Goal: Navigation & Orientation: Find specific page/section

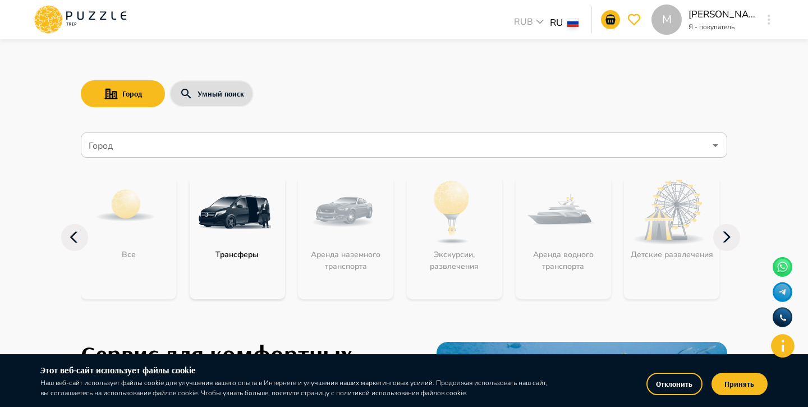
click at [766, 24] on button "button" at bounding box center [769, 20] width 8 height 16
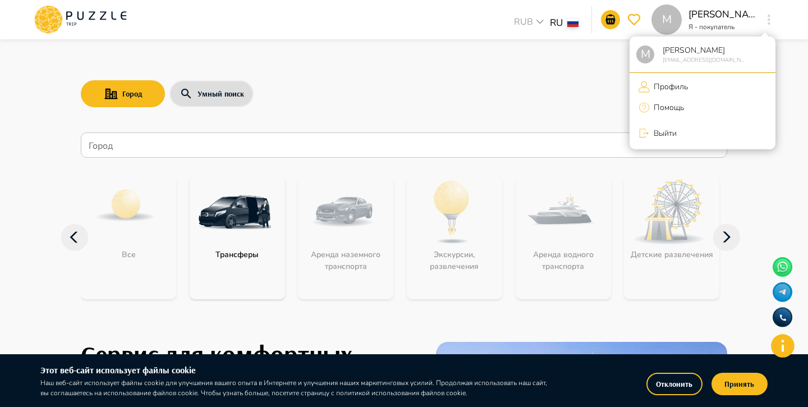
click at [767, 153] on div at bounding box center [404, 203] width 808 height 407
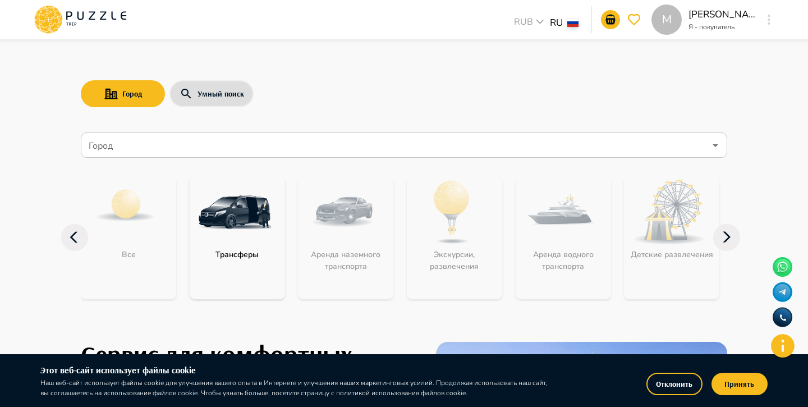
click at [662, 150] on input "Город" at bounding box center [395, 145] width 619 height 21
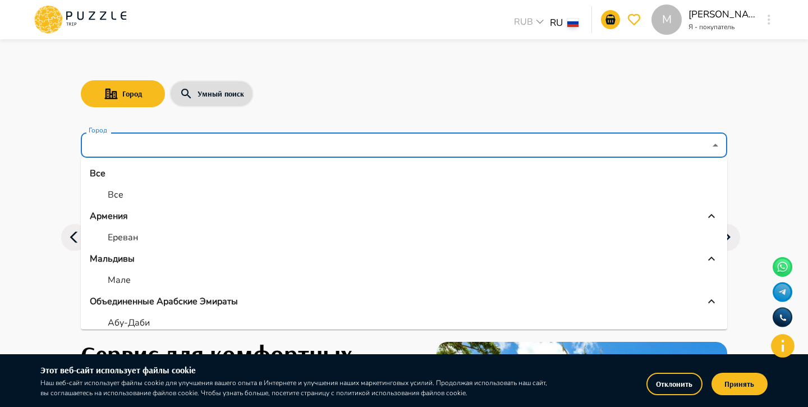
click at [486, 186] on li "Все" at bounding box center [404, 195] width 647 height 20
type input "***"
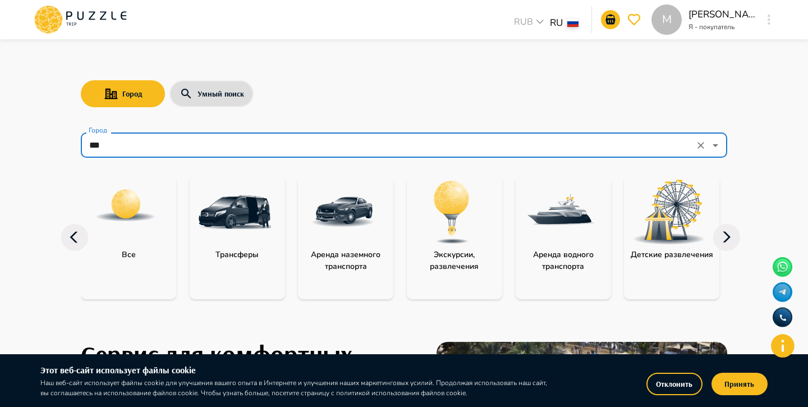
click at [729, 246] on icon at bounding box center [726, 237] width 27 height 27
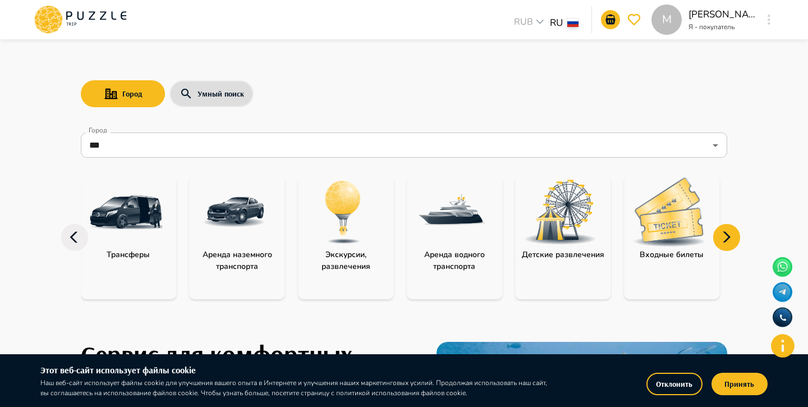
click at [730, 246] on icon at bounding box center [726, 237] width 27 height 27
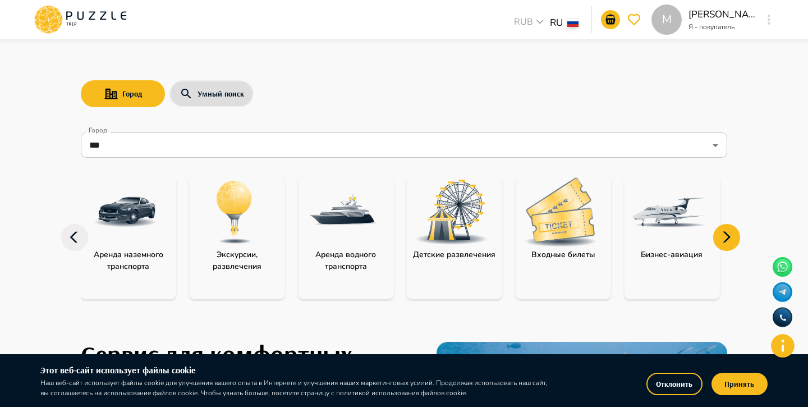
click at [731, 246] on icon at bounding box center [726, 237] width 27 height 27
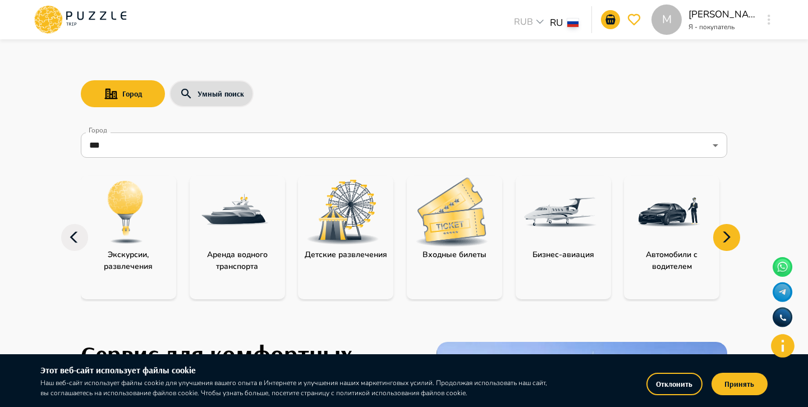
click at [731, 246] on icon at bounding box center [726, 237] width 27 height 27
click at [75, 236] on icon at bounding box center [74, 237] width 27 height 27
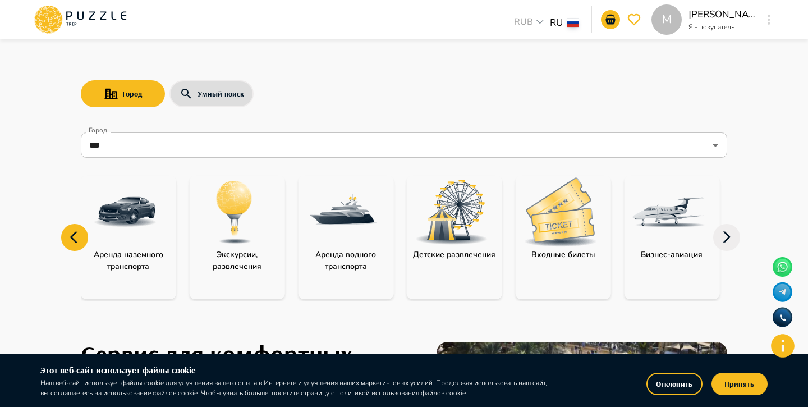
click at [75, 235] on icon at bounding box center [74, 237] width 27 height 27
